Goal: Find specific page/section: Find specific page/section

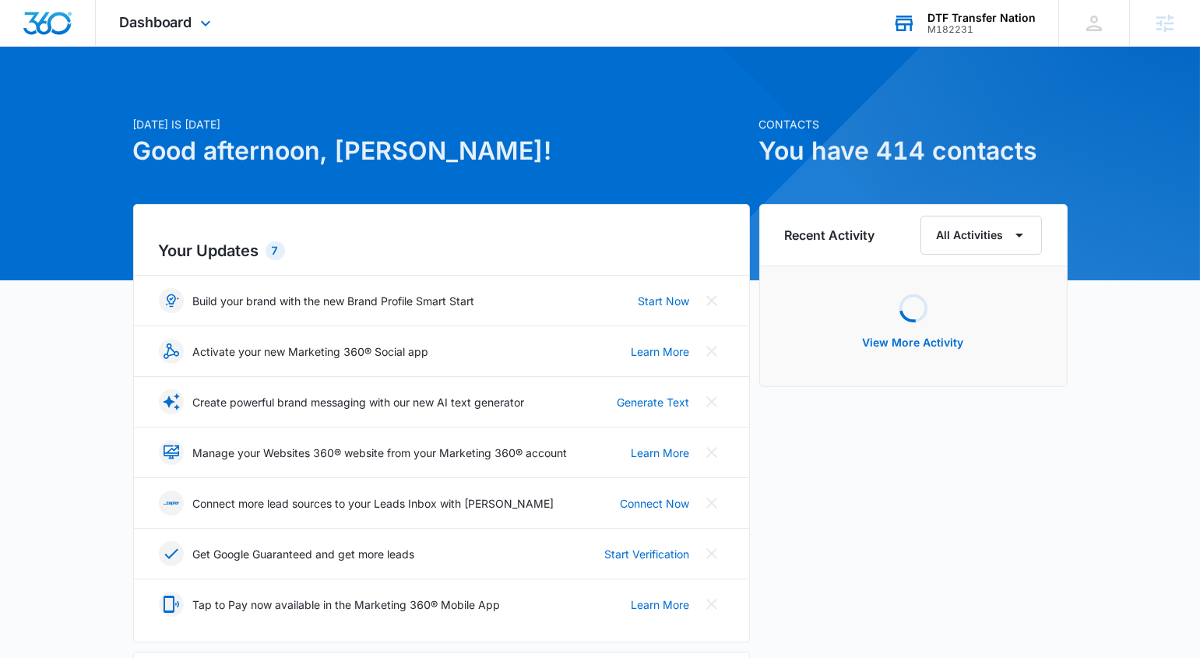
click at [975, 15] on div "DTF Transfer Nation" at bounding box center [982, 18] width 108 height 12
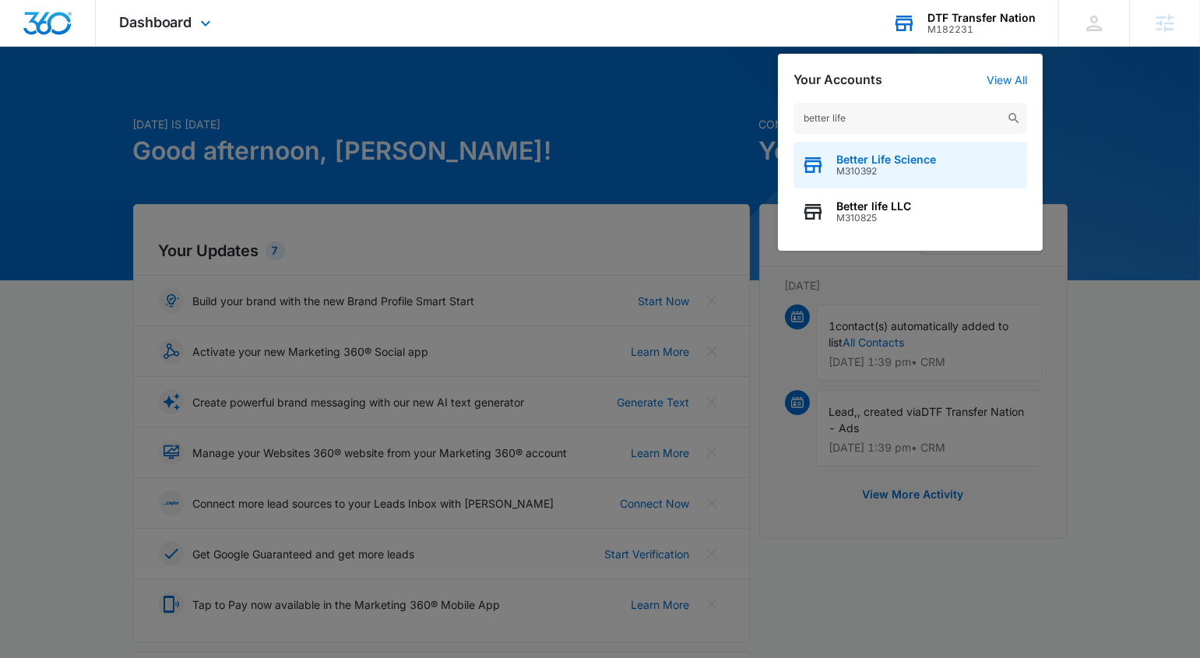
type input "better life"
click at [866, 156] on span "Better Life Science" at bounding box center [887, 159] width 100 height 12
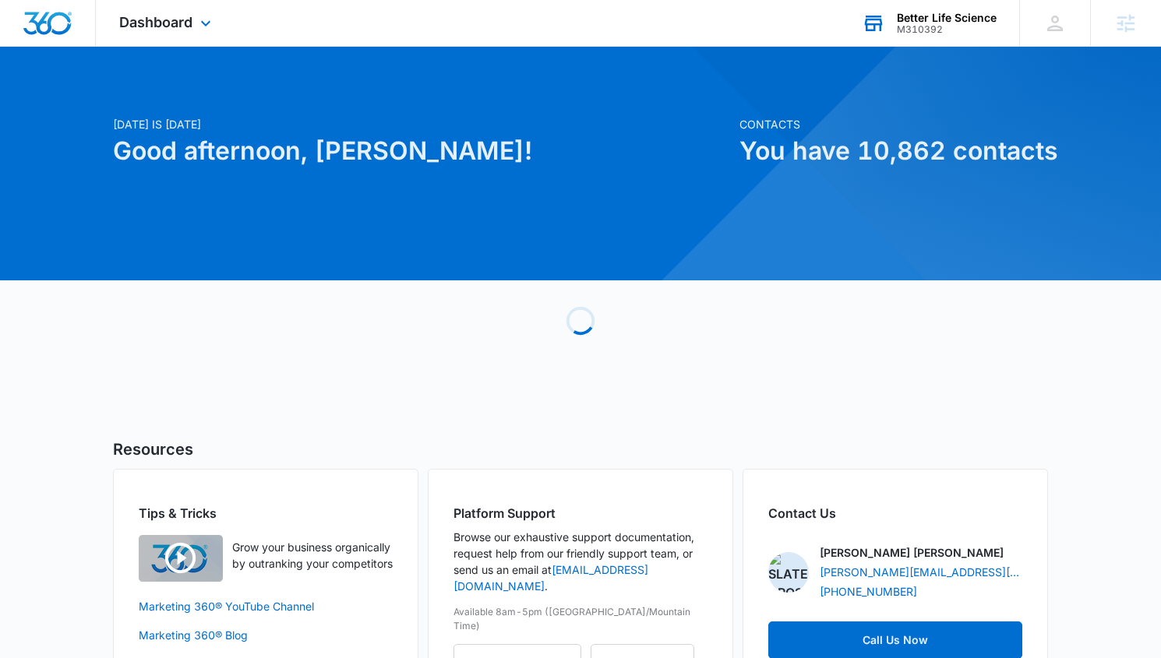
click at [886, 19] on div "Better Life Science M310392 Your Accounts View All" at bounding box center [928, 23] width 181 height 46
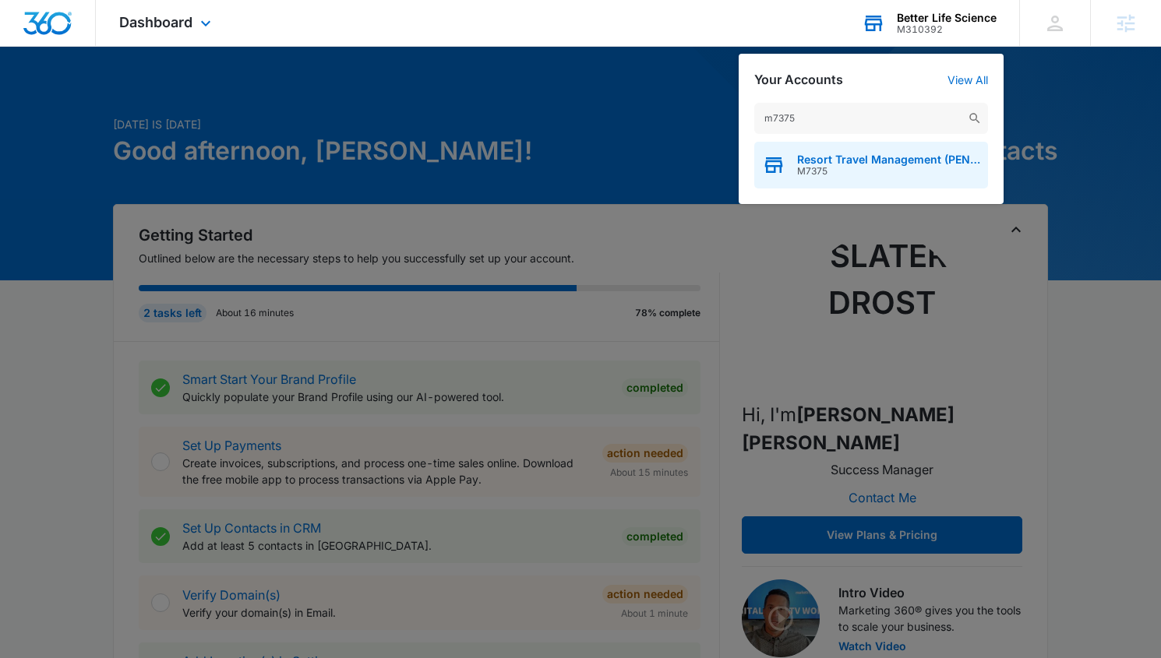
type input "m7375"
click at [815, 157] on span "Resort Travel Management (PEN Management)" at bounding box center [888, 159] width 183 height 12
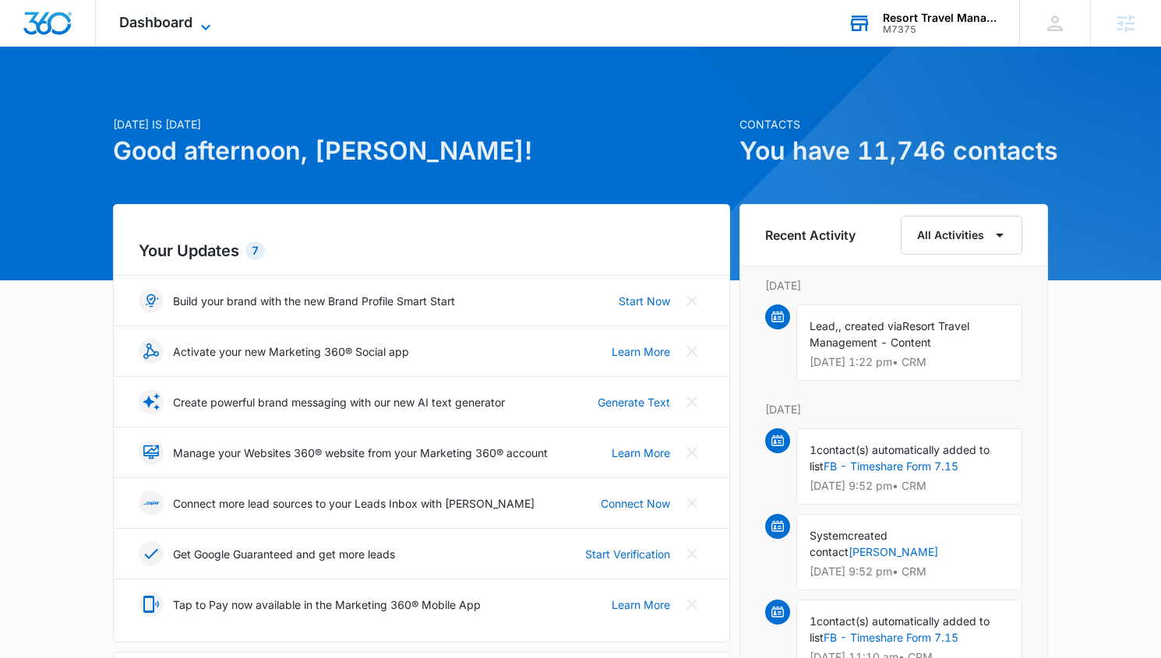
click at [161, 28] on span "Dashboard" at bounding box center [155, 22] width 73 height 16
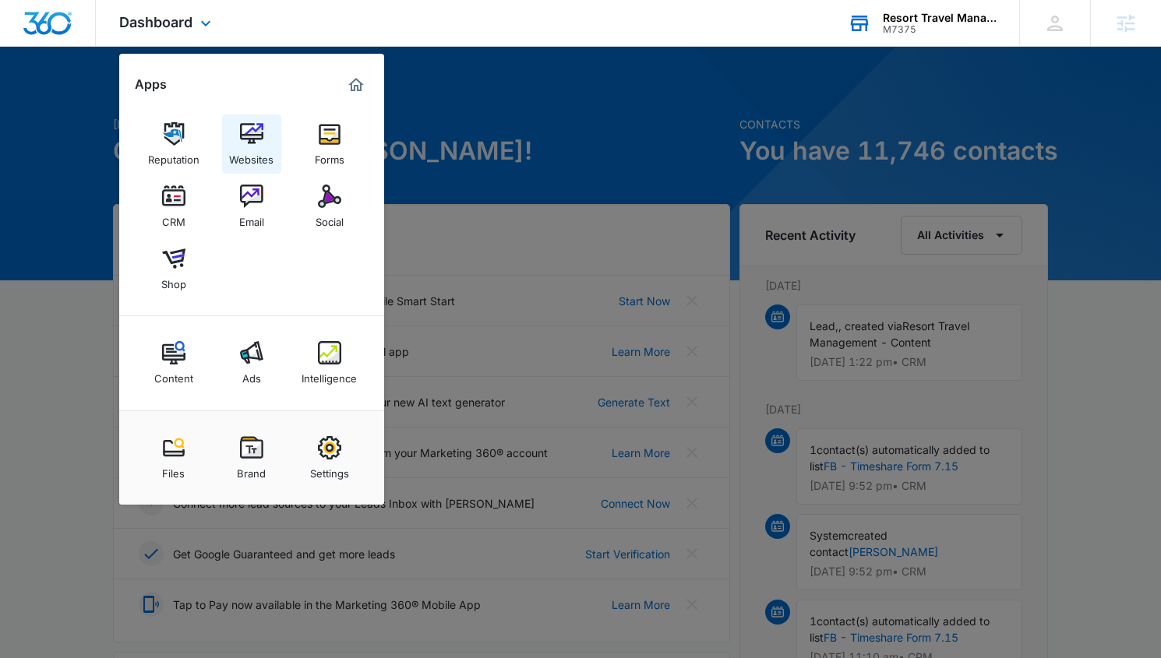
click at [233, 146] on div "Websites" at bounding box center [251, 156] width 44 height 20
